Goal: Find specific page/section: Find specific page/section

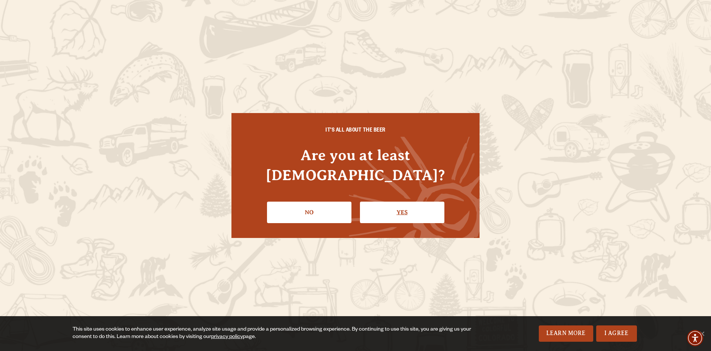
click at [392, 201] on link "Yes" at bounding box center [402, 211] width 84 height 21
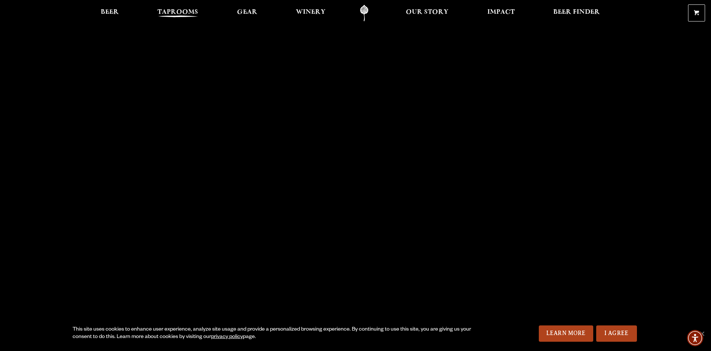
click at [162, 12] on span "Taprooms" at bounding box center [177, 12] width 41 height 6
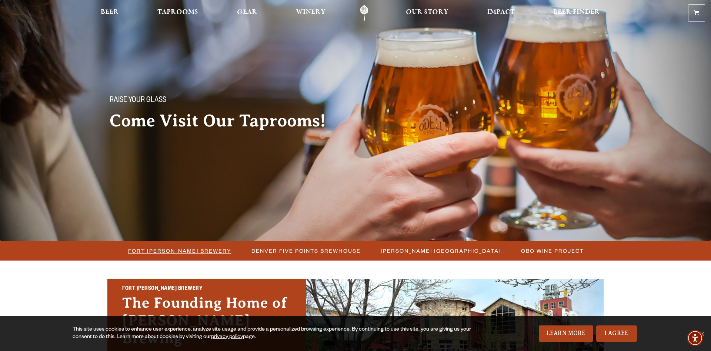
click at [199, 248] on span "Fort [PERSON_NAME] Brewery" at bounding box center [179, 250] width 103 height 11
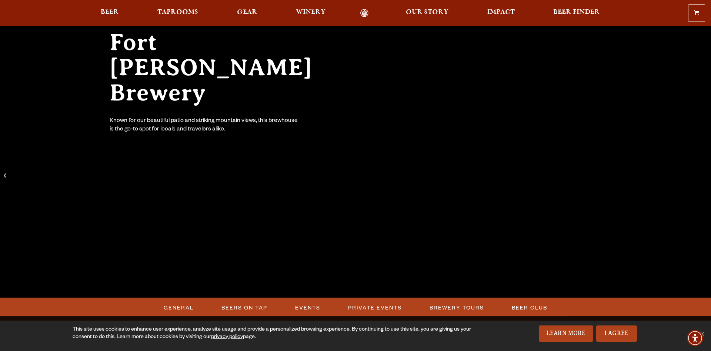
scroll to position [113, 0]
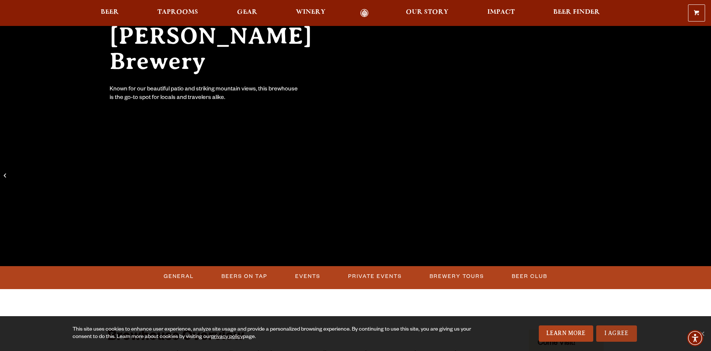
click at [615, 331] on link "I Agree" at bounding box center [616, 333] width 41 height 16
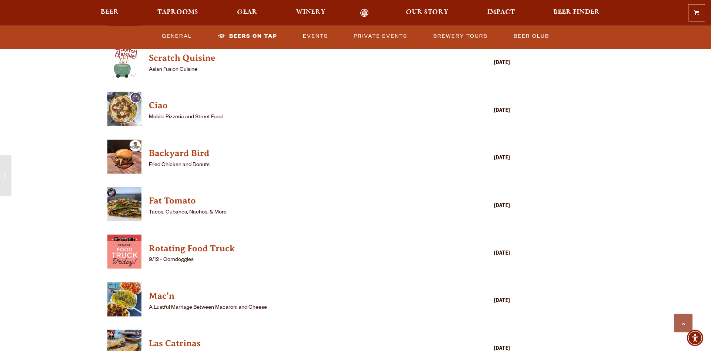
scroll to position [1889, 0]
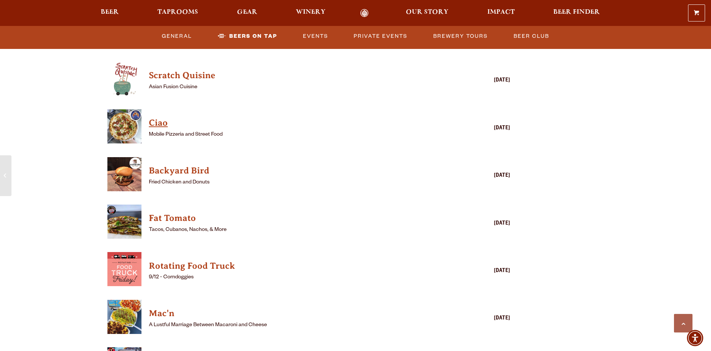
click at [155, 117] on h4 "Ciao" at bounding box center [298, 123] width 299 height 12
